Goal: Transaction & Acquisition: Purchase product/service

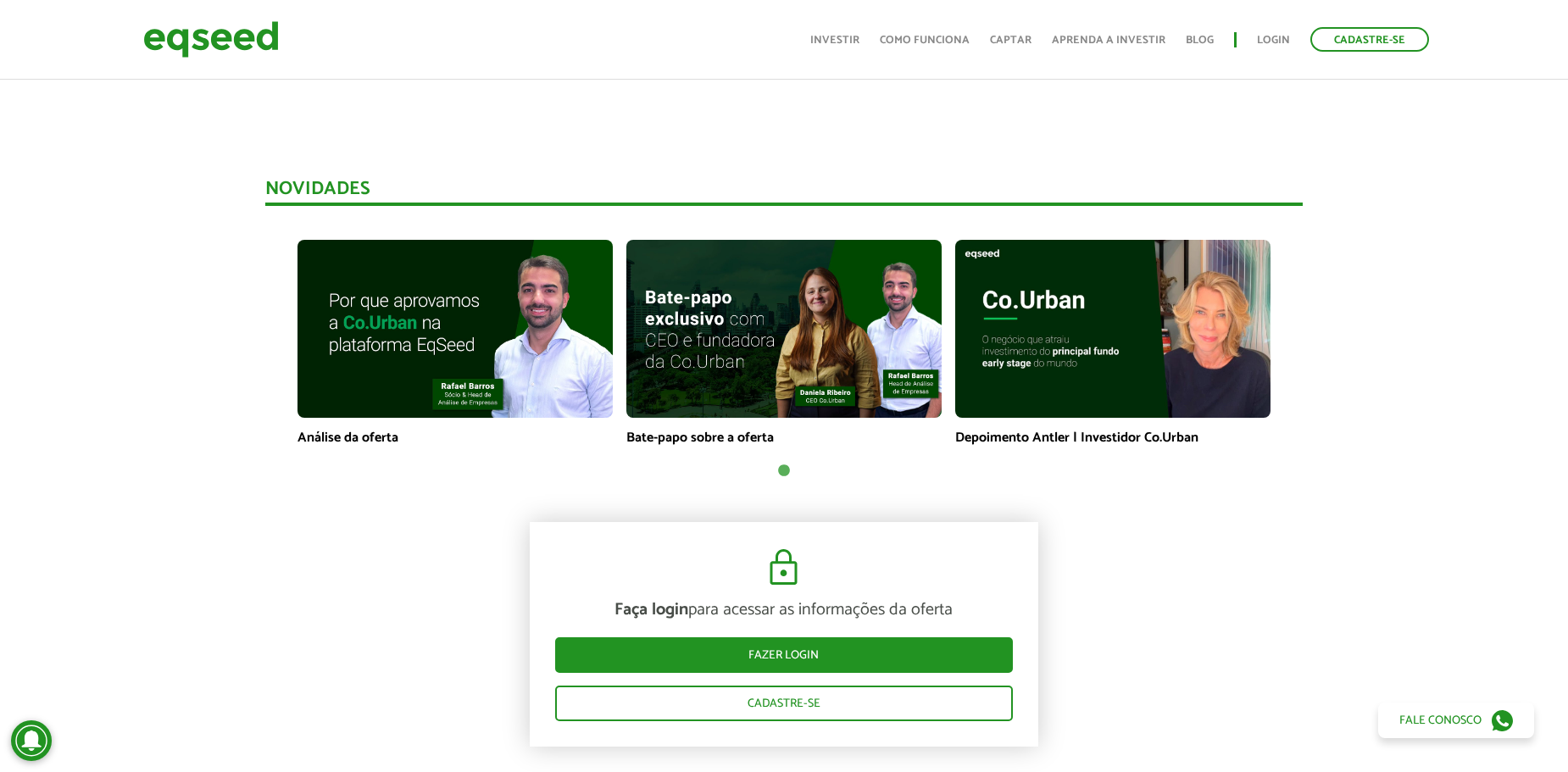
scroll to position [1441, 0]
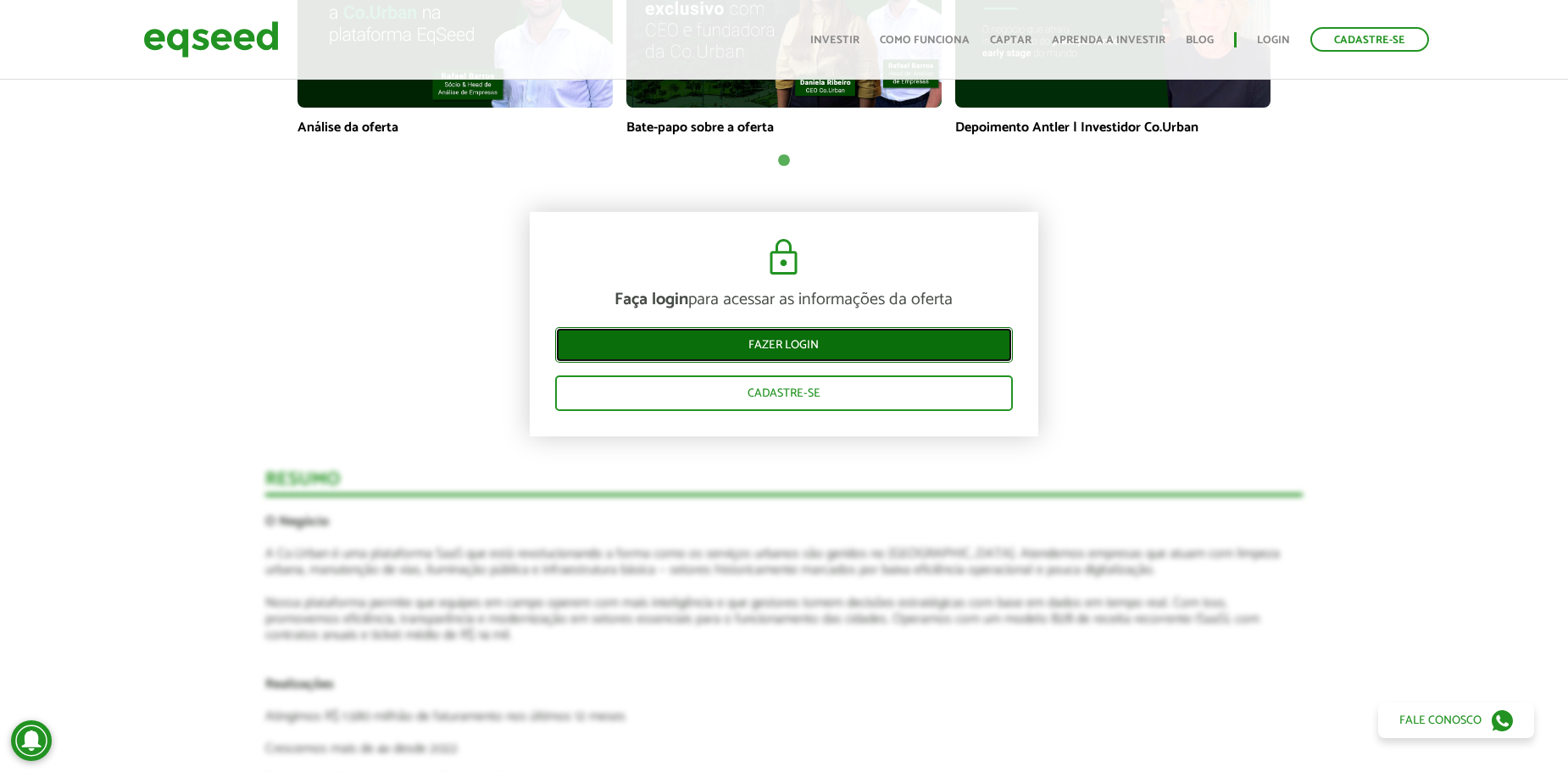
click at [714, 345] on link "Fazer login" at bounding box center [784, 344] width 457 height 36
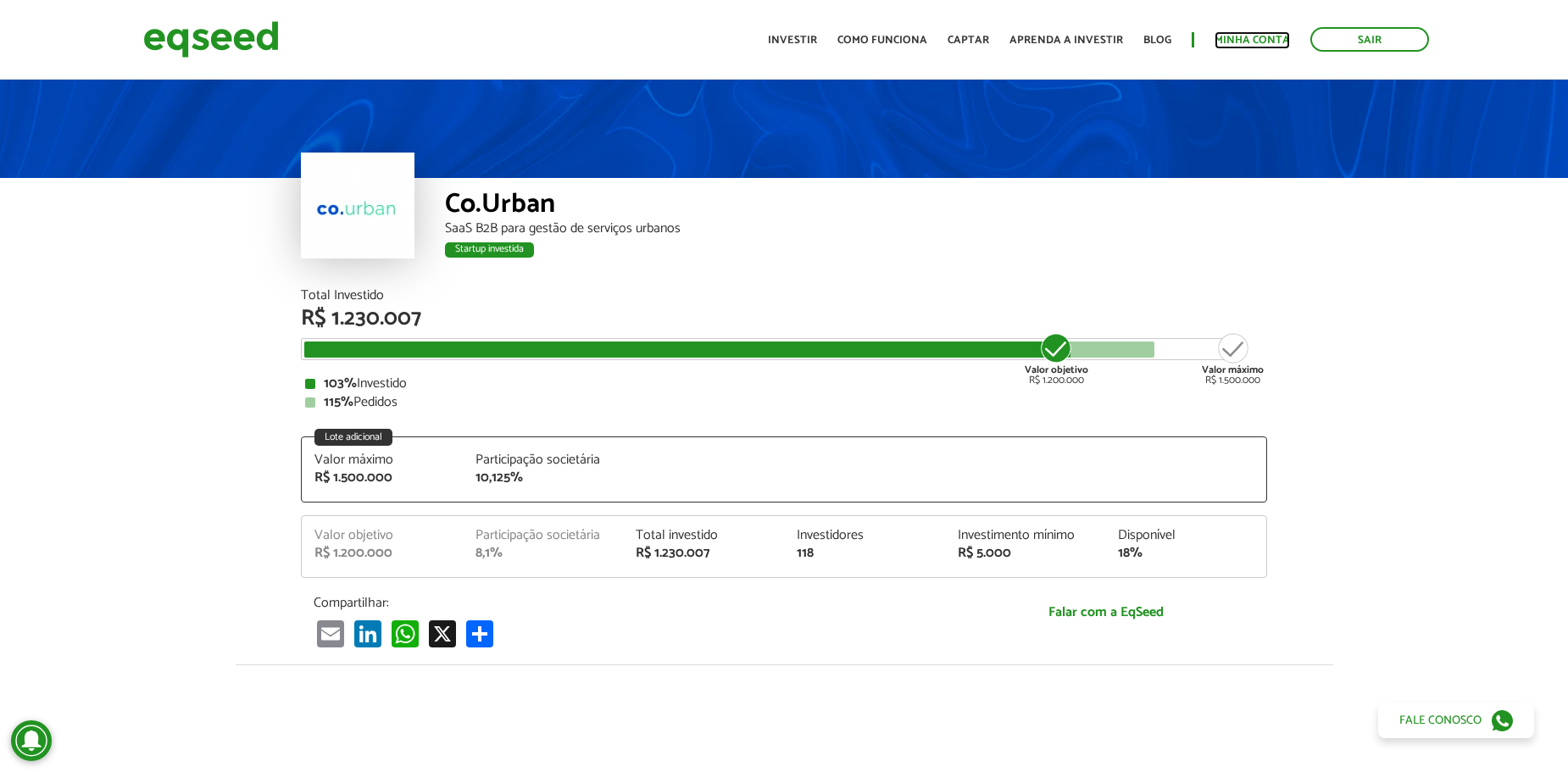
click at [1253, 37] on link "Minha conta" at bounding box center [1252, 40] width 75 height 11
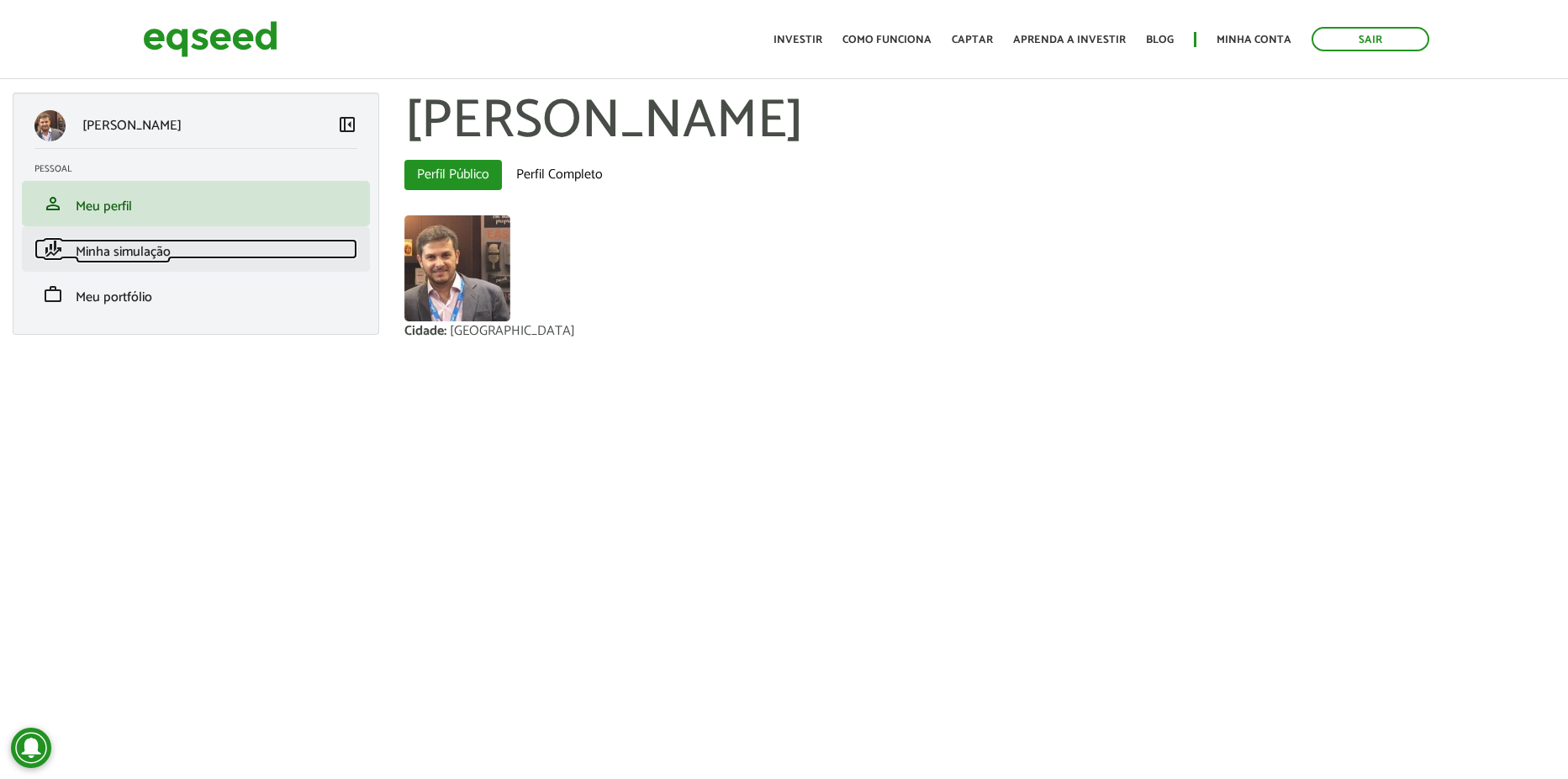
click at [127, 245] on span "Minha simulação" at bounding box center [123, 252] width 95 height 23
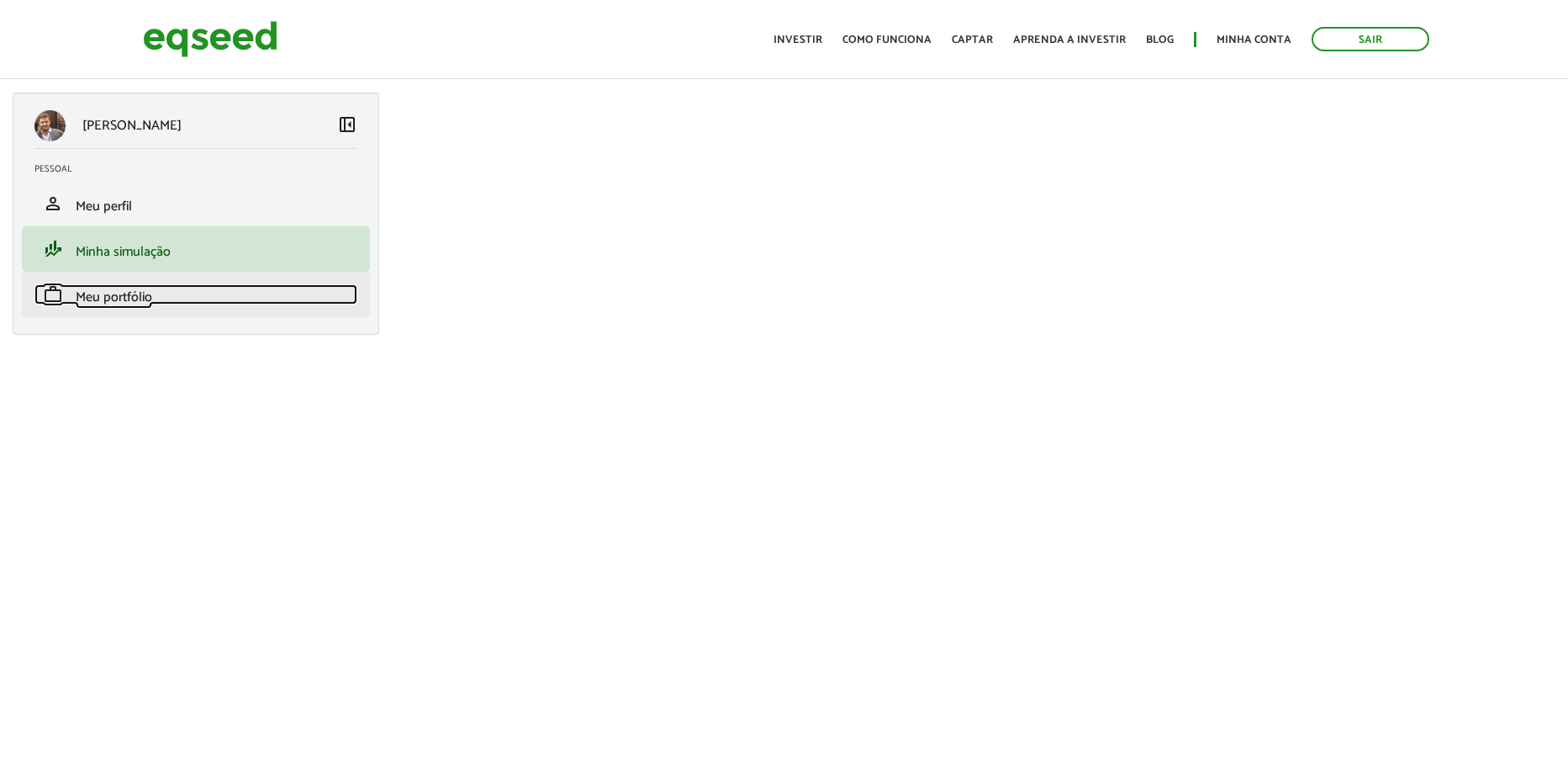
click at [121, 285] on link "work Meu portfólio" at bounding box center [196, 294] width 323 height 20
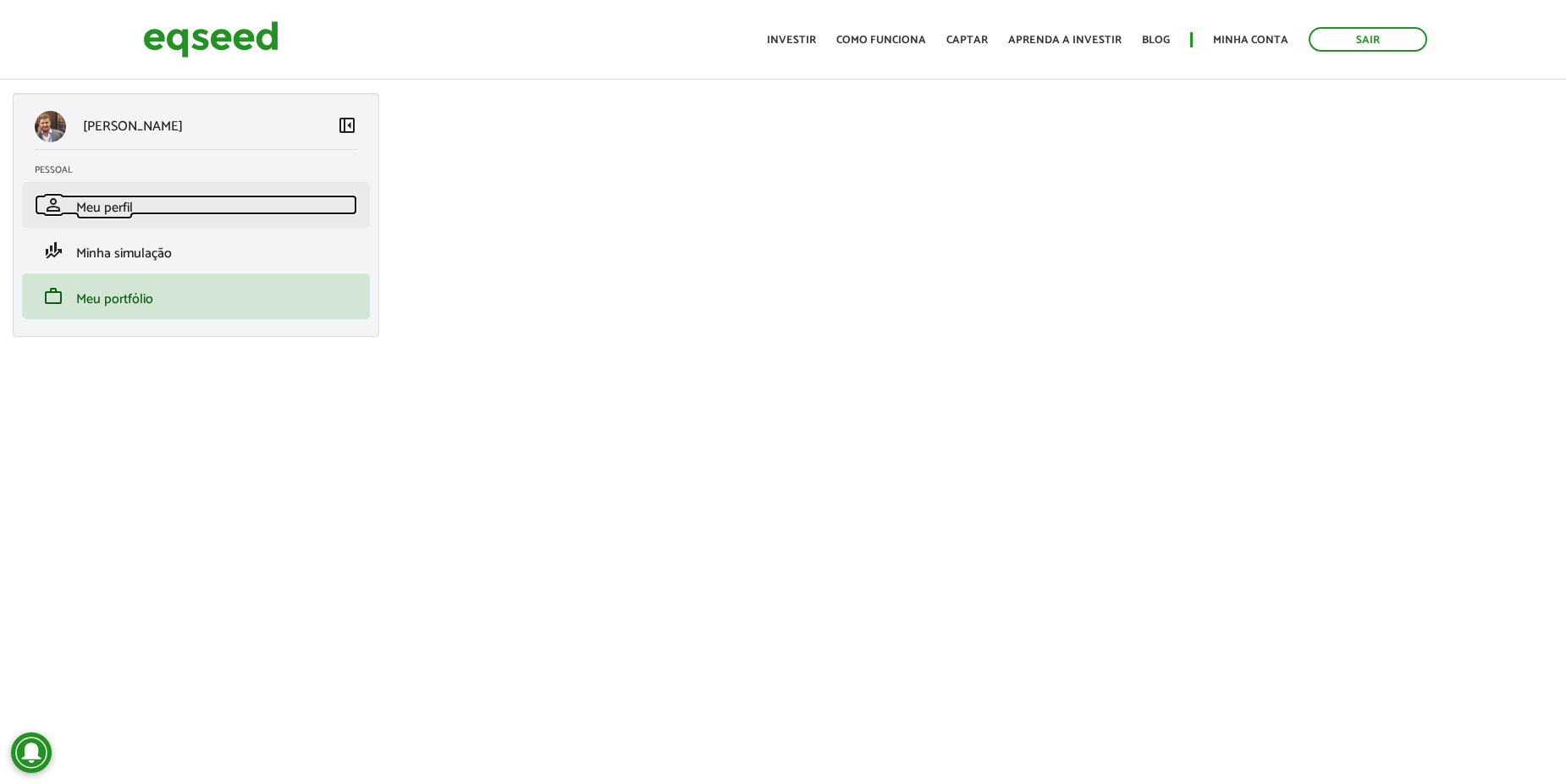
click at [176, 198] on link "person Meu perfil" at bounding box center [196, 204] width 322 height 20
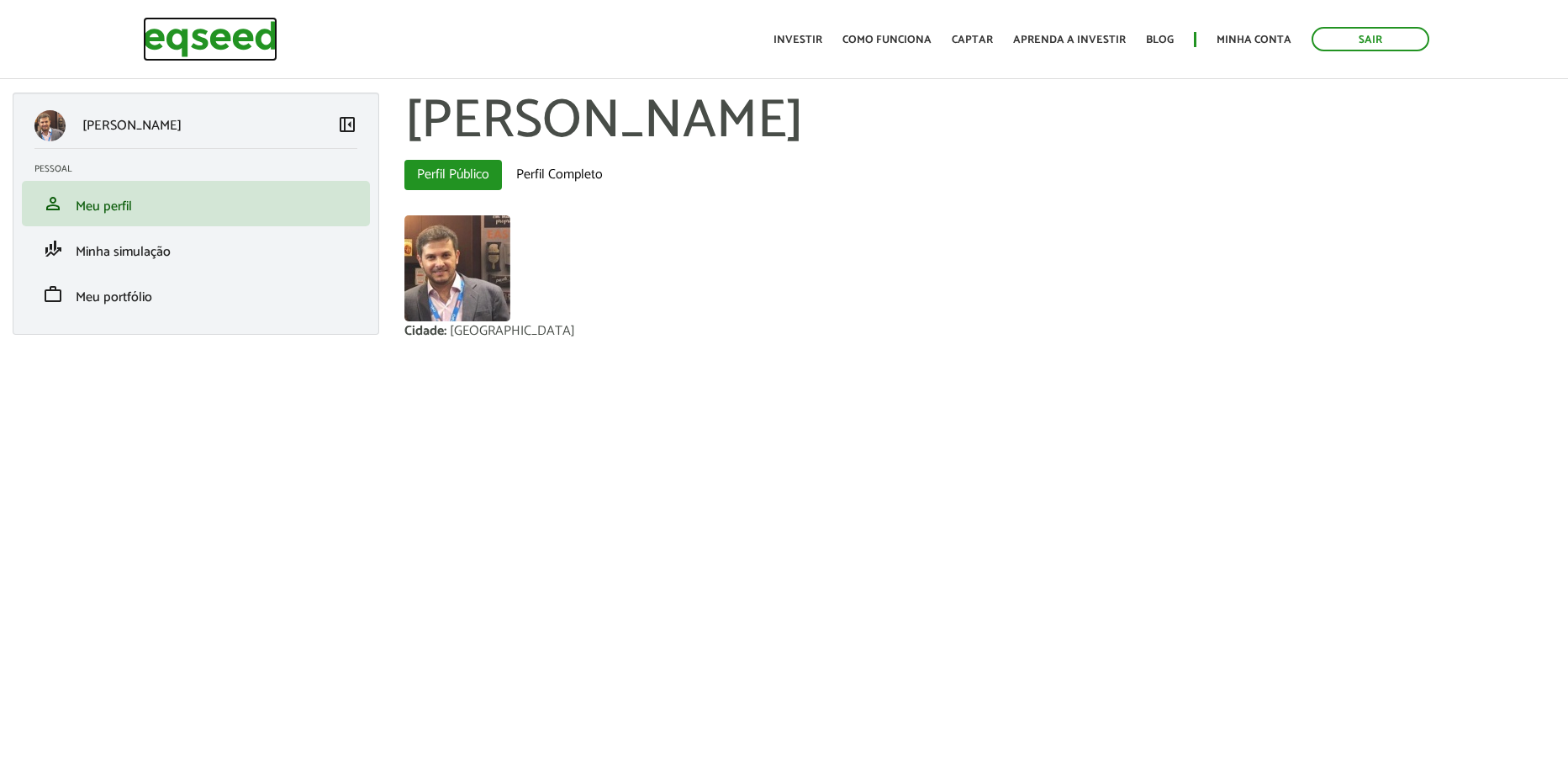
click at [199, 37] on img at bounding box center [210, 38] width 134 height 44
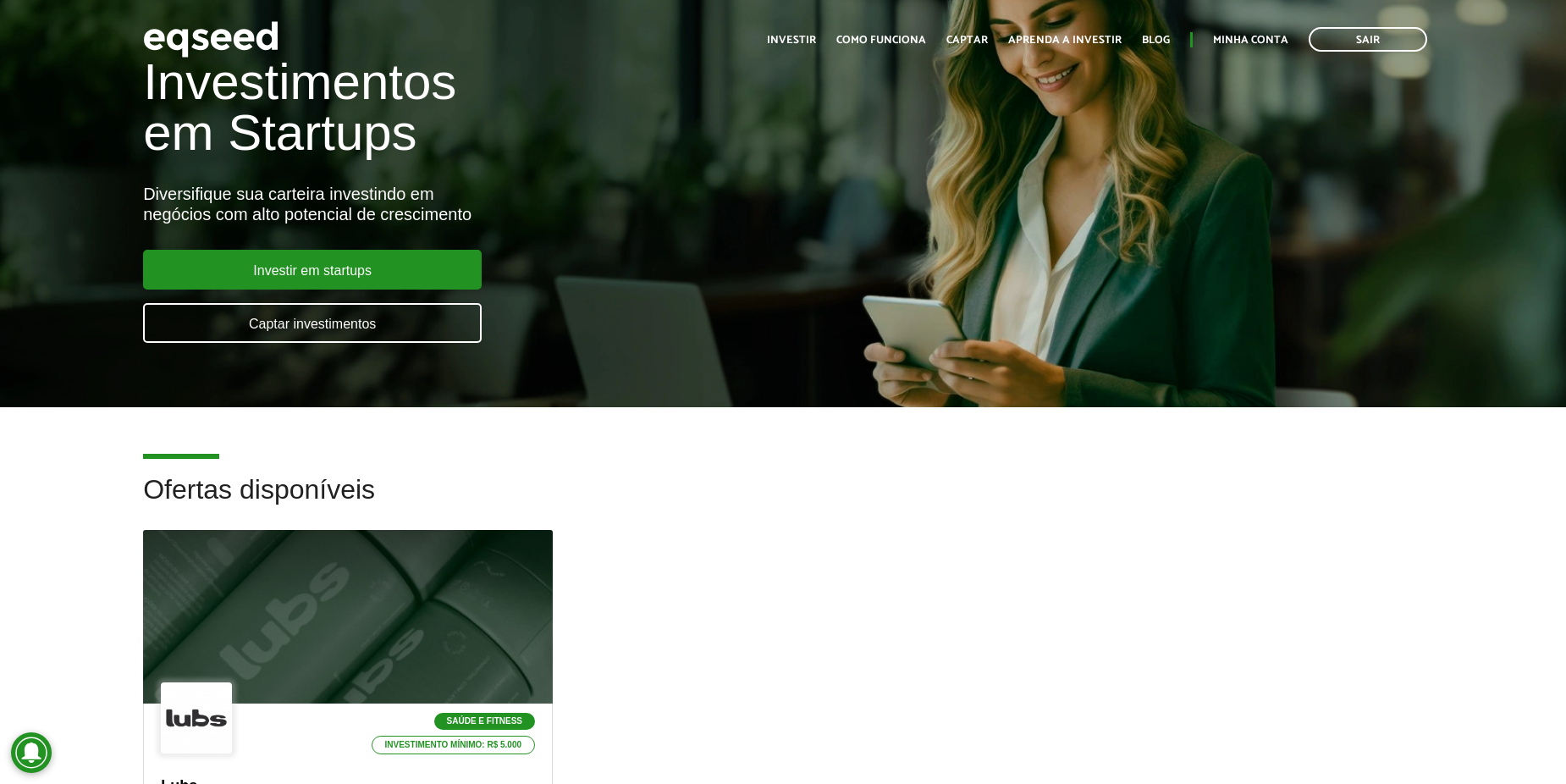
scroll to position [508, 0]
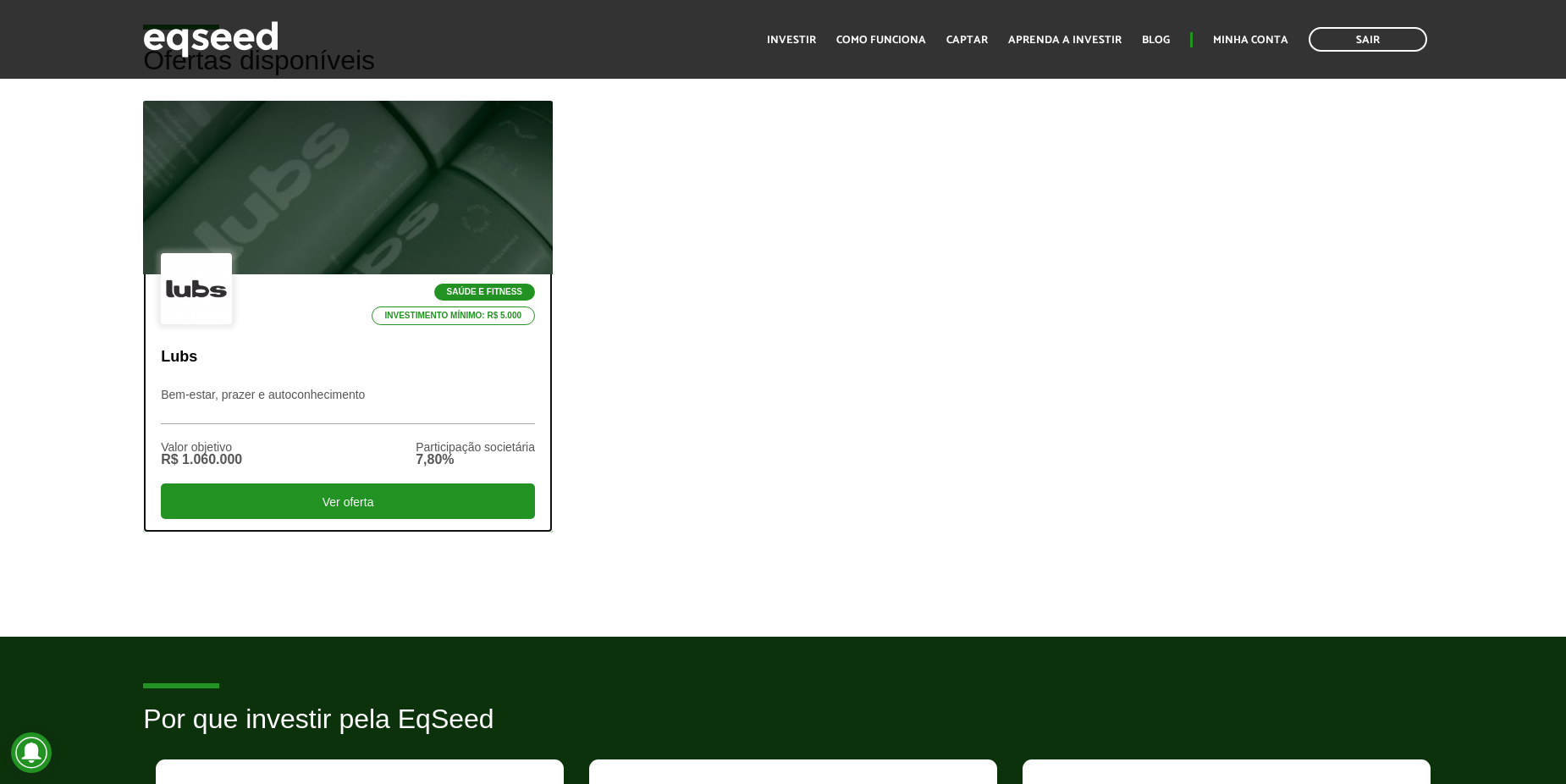
click at [244, 381] on div "Saúde e Fitness Investimento mínimo: R$ 5.000 Lubs Bem-estar, prazer e autoconh…" at bounding box center [348, 402] width 408 height 257
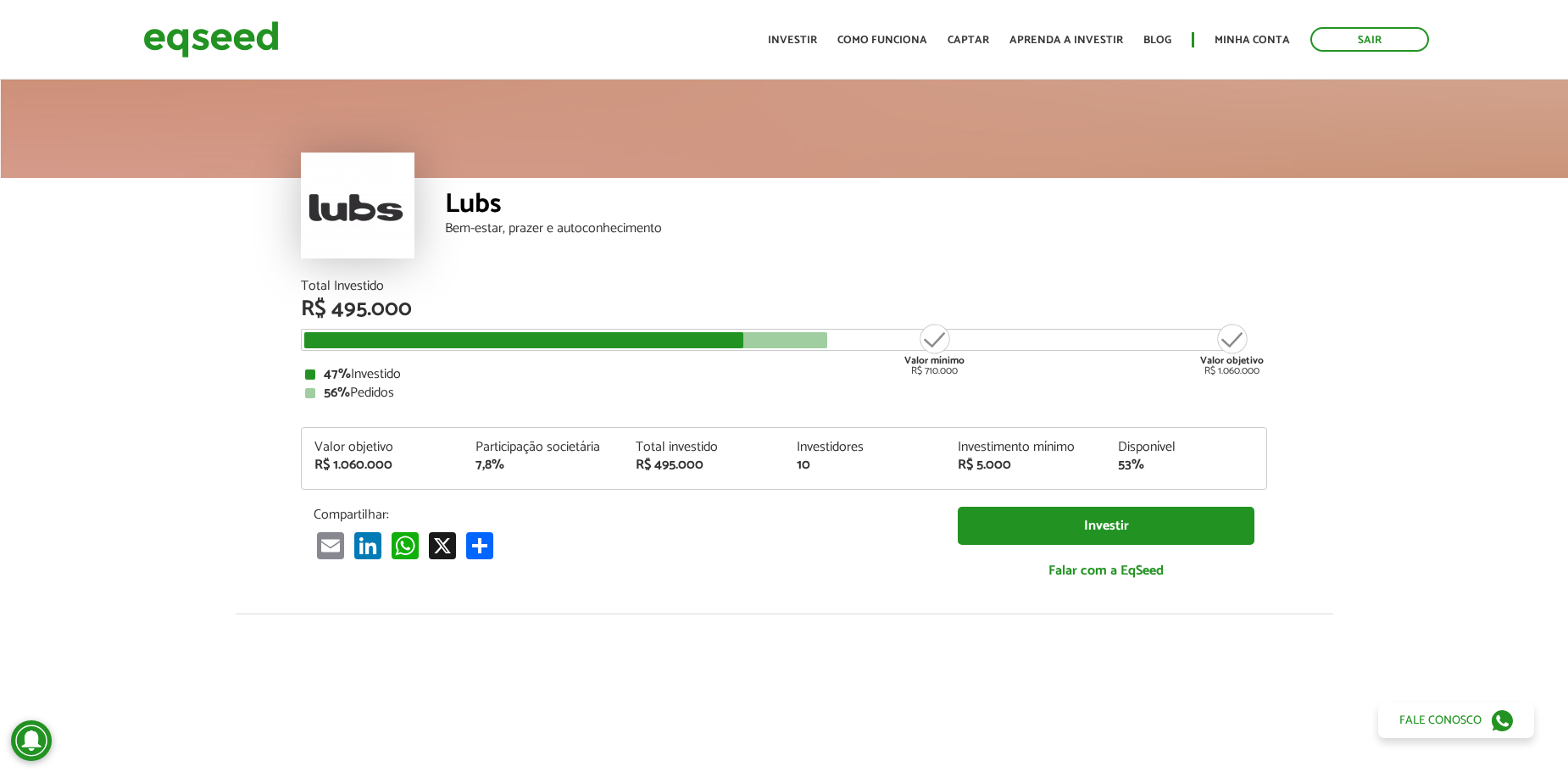
click at [233, 390] on article "Lubs Bem-estar, prazer e autoconhecimento Total Investido R$ 495.000 Valor míni…" at bounding box center [784, 634] width 1568 height 1116
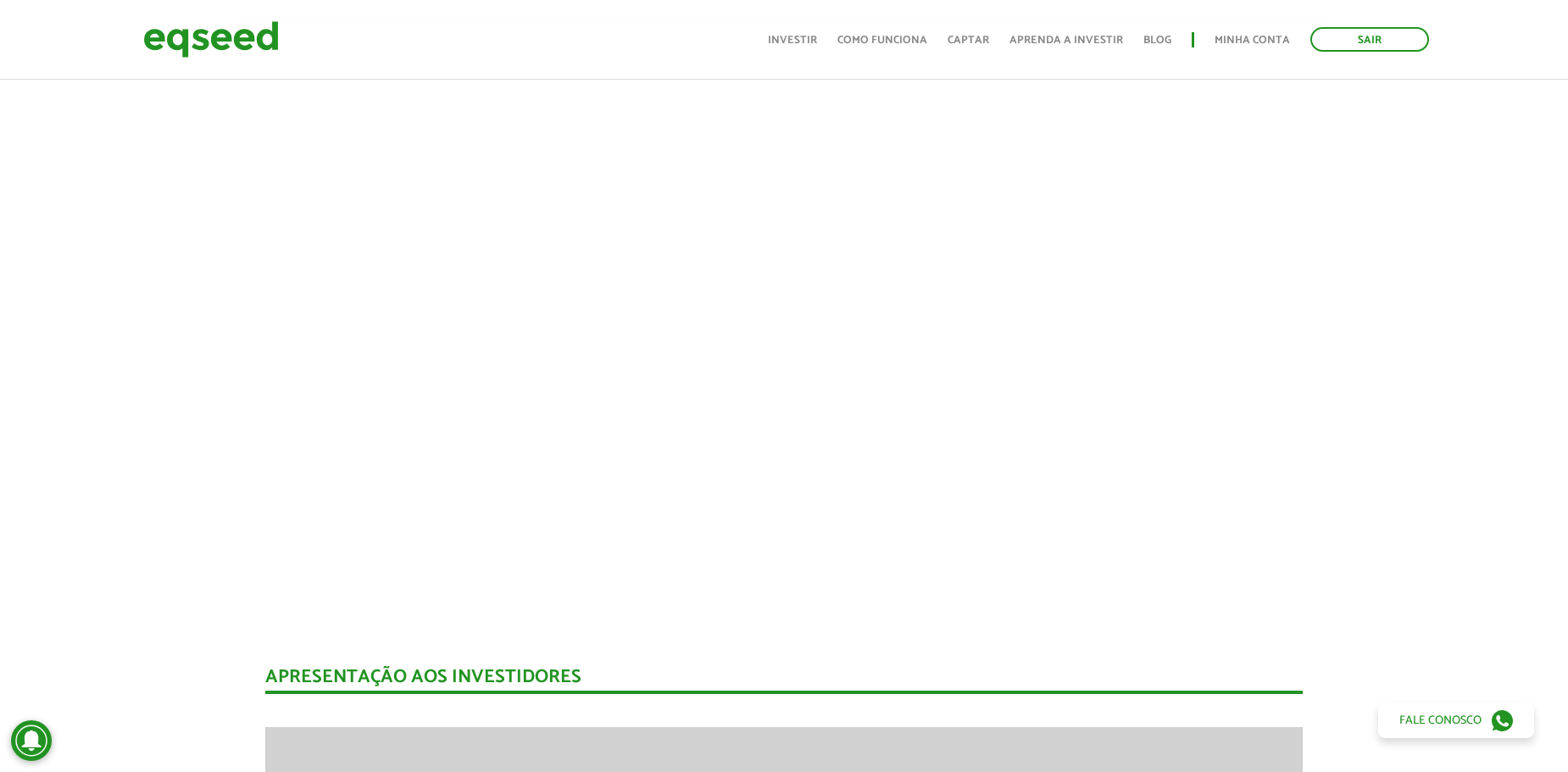
scroll to position [594, 0]
